Goal: Transaction & Acquisition: Purchase product/service

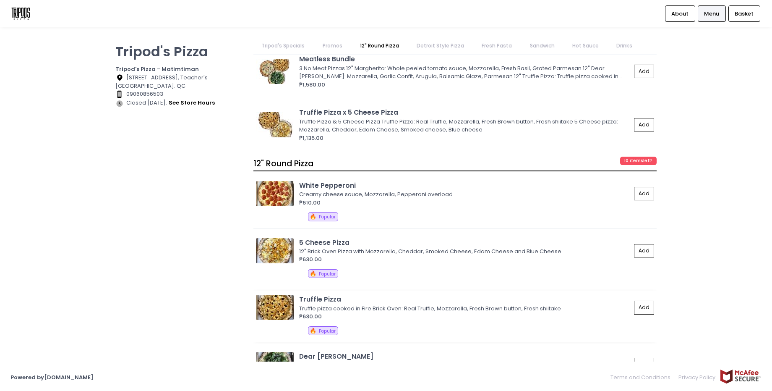
scroll to position [378, 0]
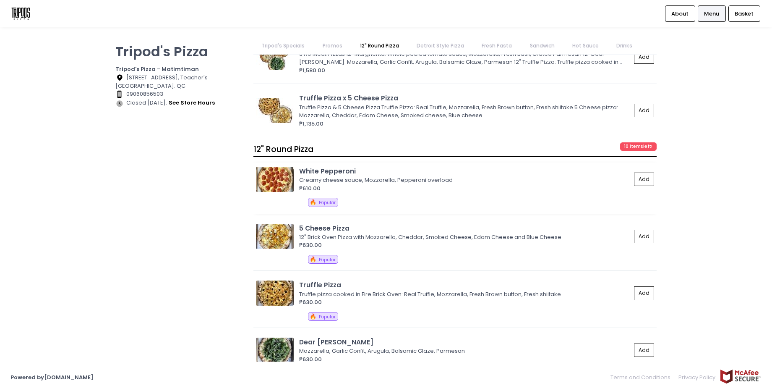
click at [266, 183] on img at bounding box center [275, 179] width 38 height 25
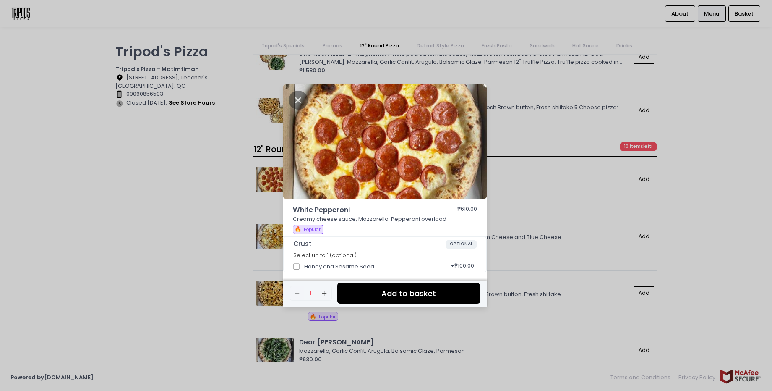
click at [259, 240] on div "White Pepperoni ₱610.00 Creamy cheese sauce, Mozzarella, Pepperoni overload 🔥 P…" at bounding box center [386, 195] width 772 height 391
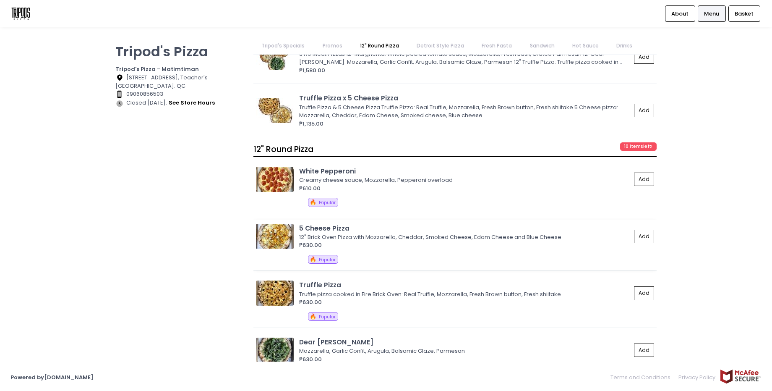
click at [261, 237] on img at bounding box center [275, 236] width 38 height 25
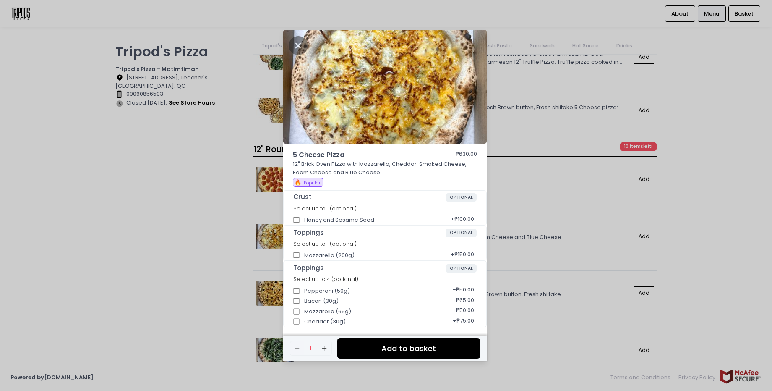
click at [579, 184] on div "5 Cheese Pizza ₱630.00 12" Brick Oven Pizza with Mozzarella, Cheddar, Smoked Ch…" at bounding box center [386, 195] width 772 height 391
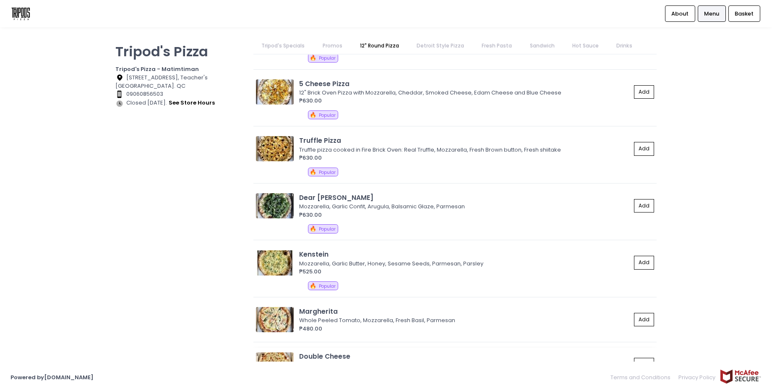
scroll to position [629, 0]
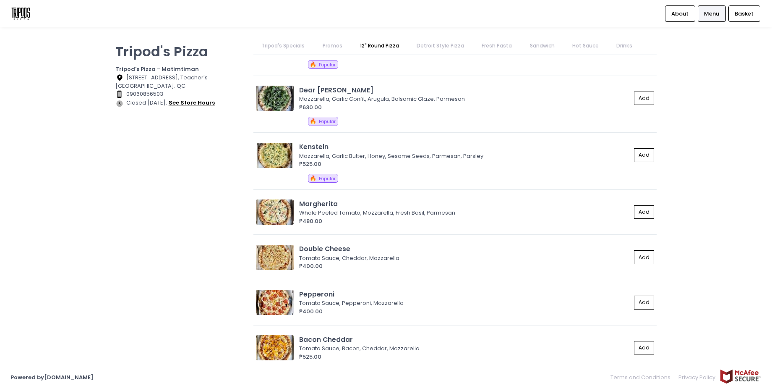
click at [192, 103] on button "see store hours" at bounding box center [191, 102] width 47 height 9
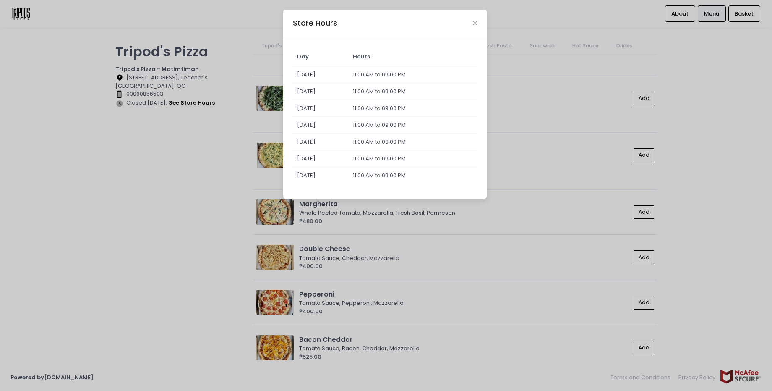
click at [198, 209] on div "Store Hours Day Hours [DATE] 11:00 AM to 09:00 PM [DATE] 11:00 AM to 09:00 PM […" at bounding box center [386, 195] width 772 height 391
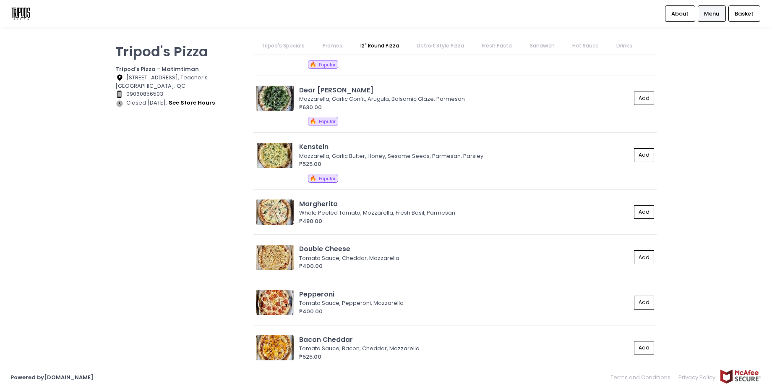
click at [266, 47] on link "Tripod's Specials" at bounding box center [283, 46] width 60 height 16
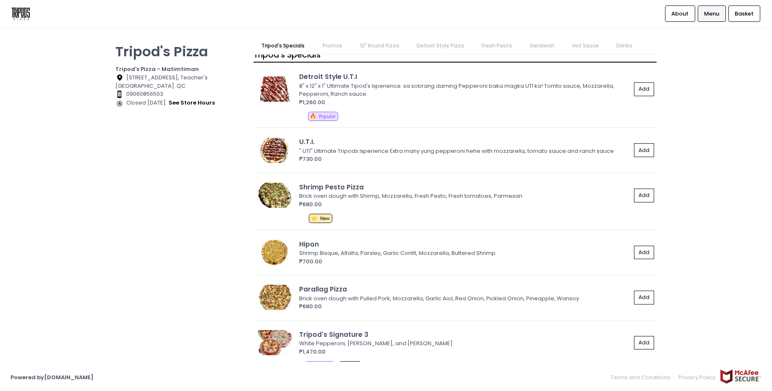
scroll to position [0, 0]
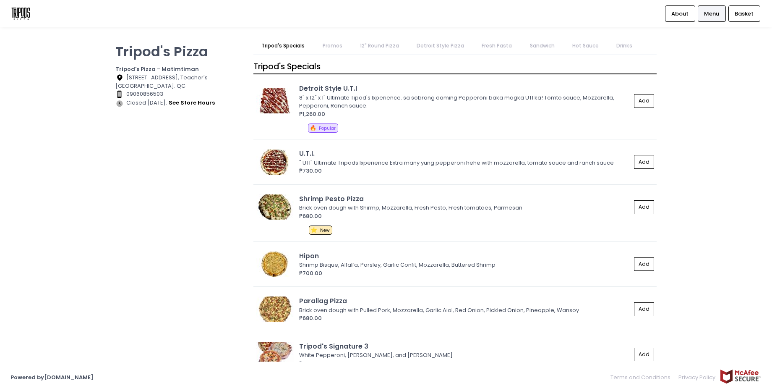
click at [320, 43] on link "Promos" at bounding box center [332, 46] width 36 height 16
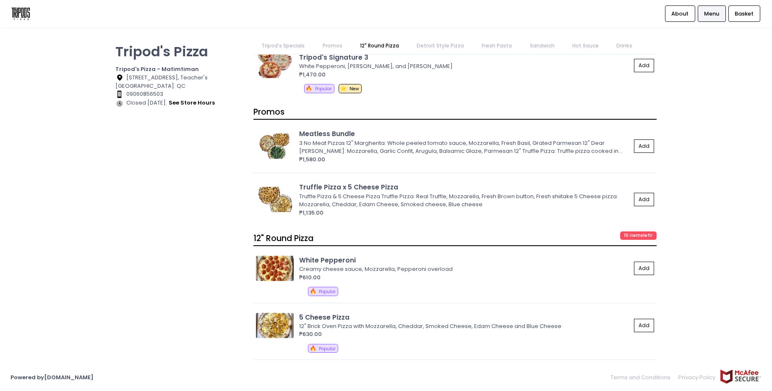
scroll to position [334, 0]
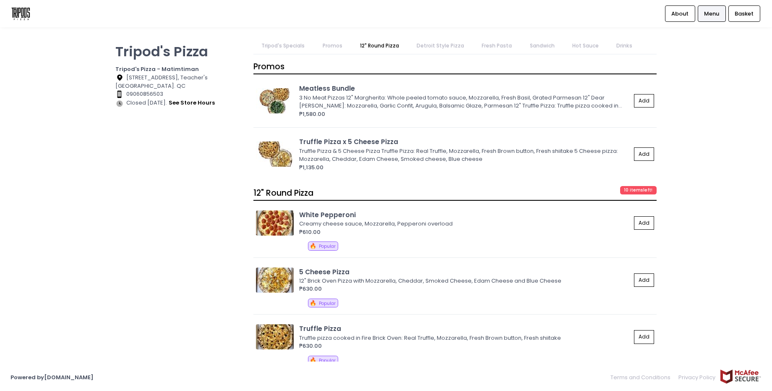
click at [447, 47] on link "Detroit Style Pizza" at bounding box center [441, 46] width 64 height 16
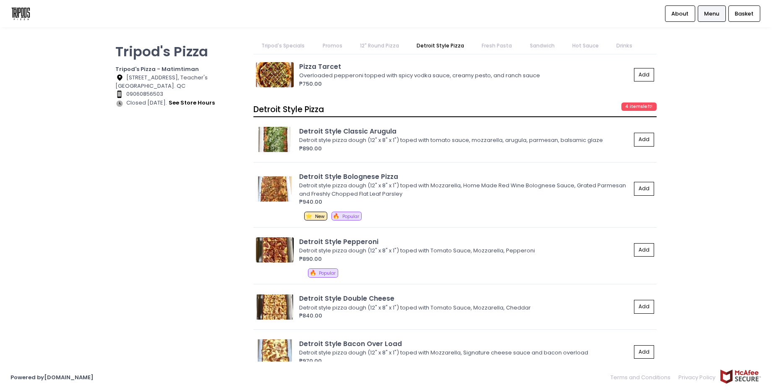
scroll to position [1092, 0]
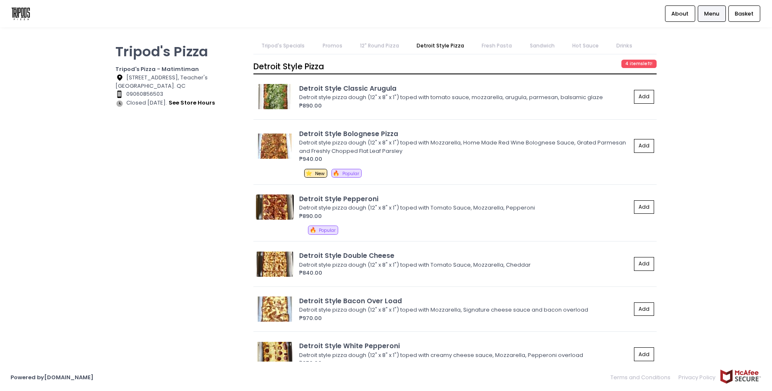
click at [498, 47] on link "Fresh Pasta" at bounding box center [497, 46] width 47 height 16
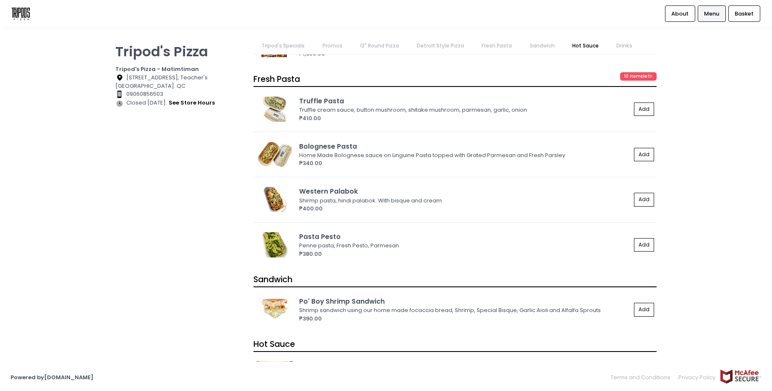
scroll to position [1664, 0]
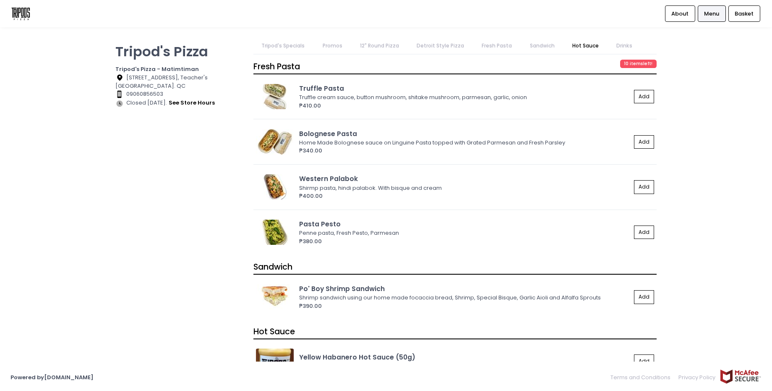
click at [572, 49] on link "Hot Sauce" at bounding box center [585, 46] width 43 height 16
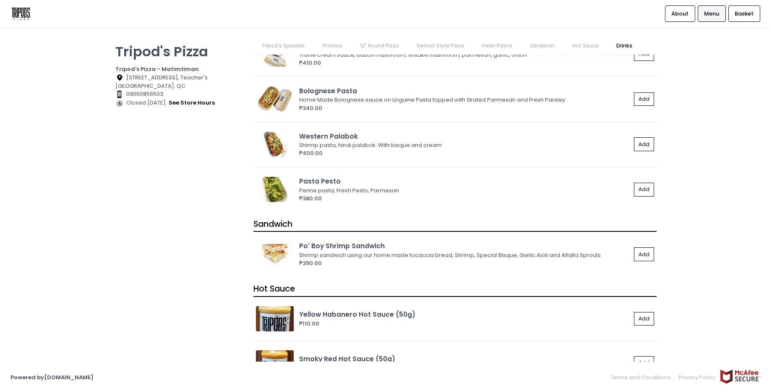
scroll to position [1793, 0]
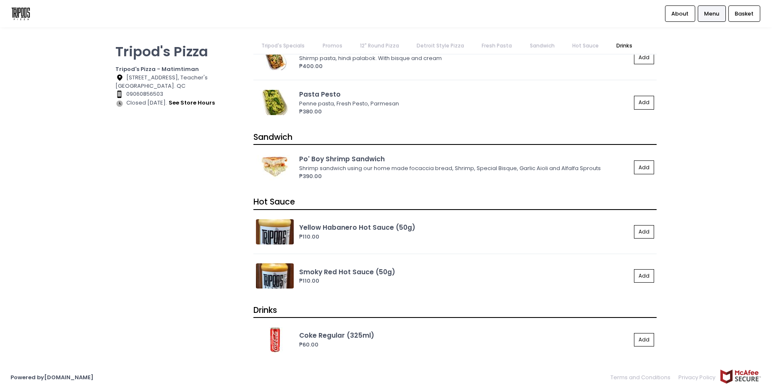
click at [543, 48] on link "Sandwich" at bounding box center [542, 46] width 41 height 16
click at [492, 42] on link "Fresh Pasta" at bounding box center [497, 46] width 47 height 16
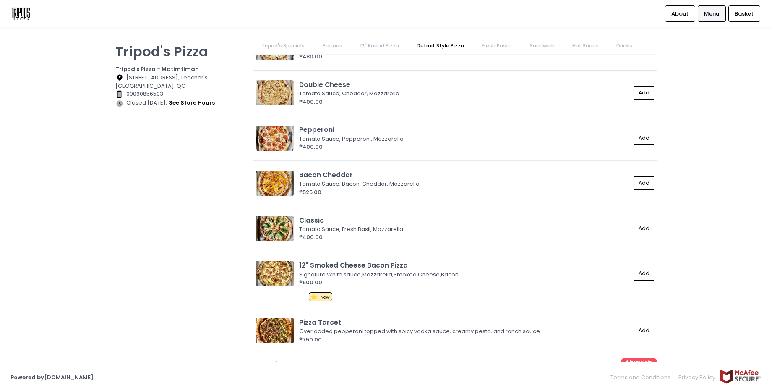
scroll to position [797, 0]
